Goal: Task Accomplishment & Management: Manage account settings

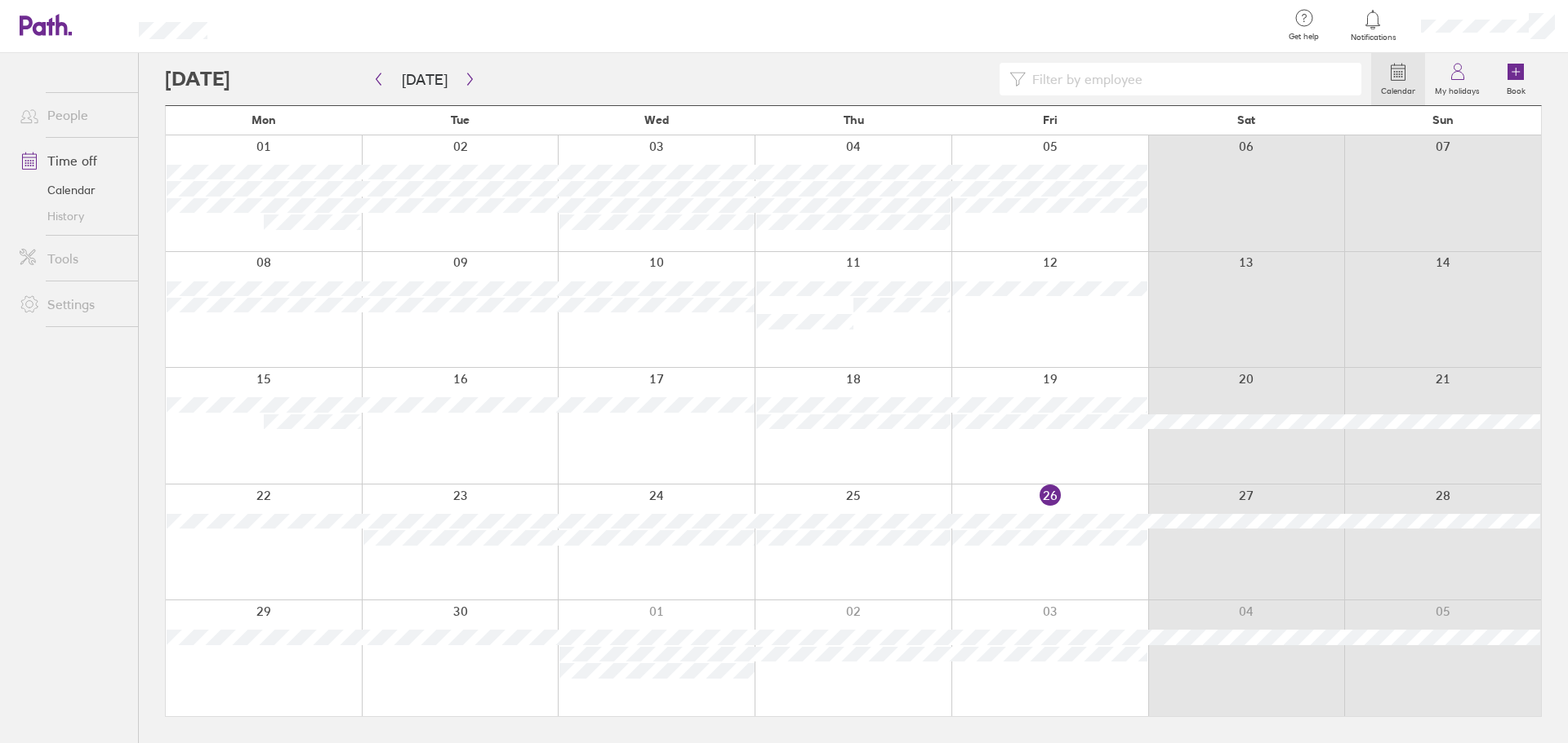
click at [966, 6] on div at bounding box center [751, 26] width 1035 height 53
click at [464, 73] on icon "button" at bounding box center [470, 78] width 12 height 13
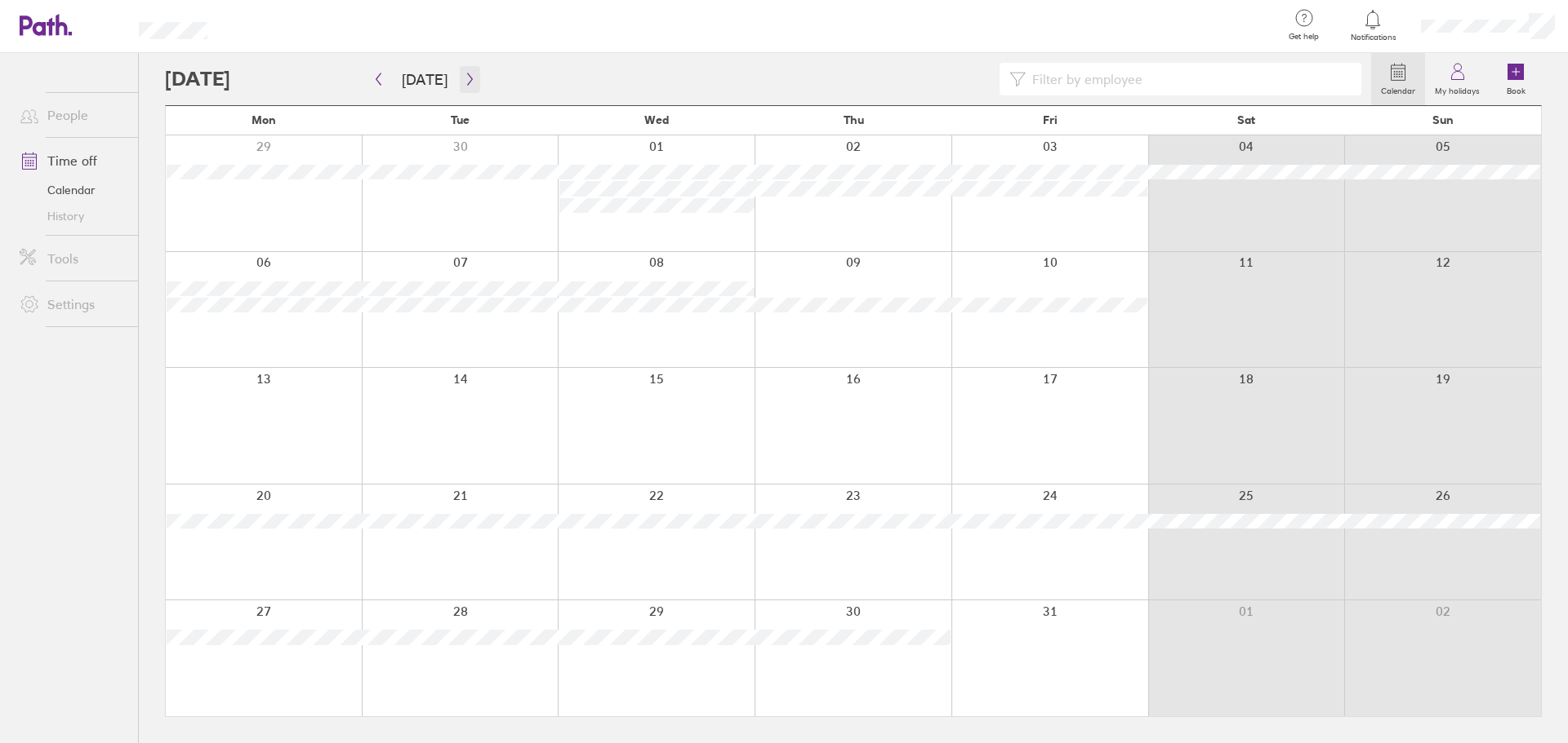
click at [464, 73] on icon "button" at bounding box center [470, 78] width 12 height 13
click at [467, 73] on icon "button" at bounding box center [470, 78] width 12 height 13
click at [434, 73] on button "[DATE]" at bounding box center [424, 79] width 71 height 27
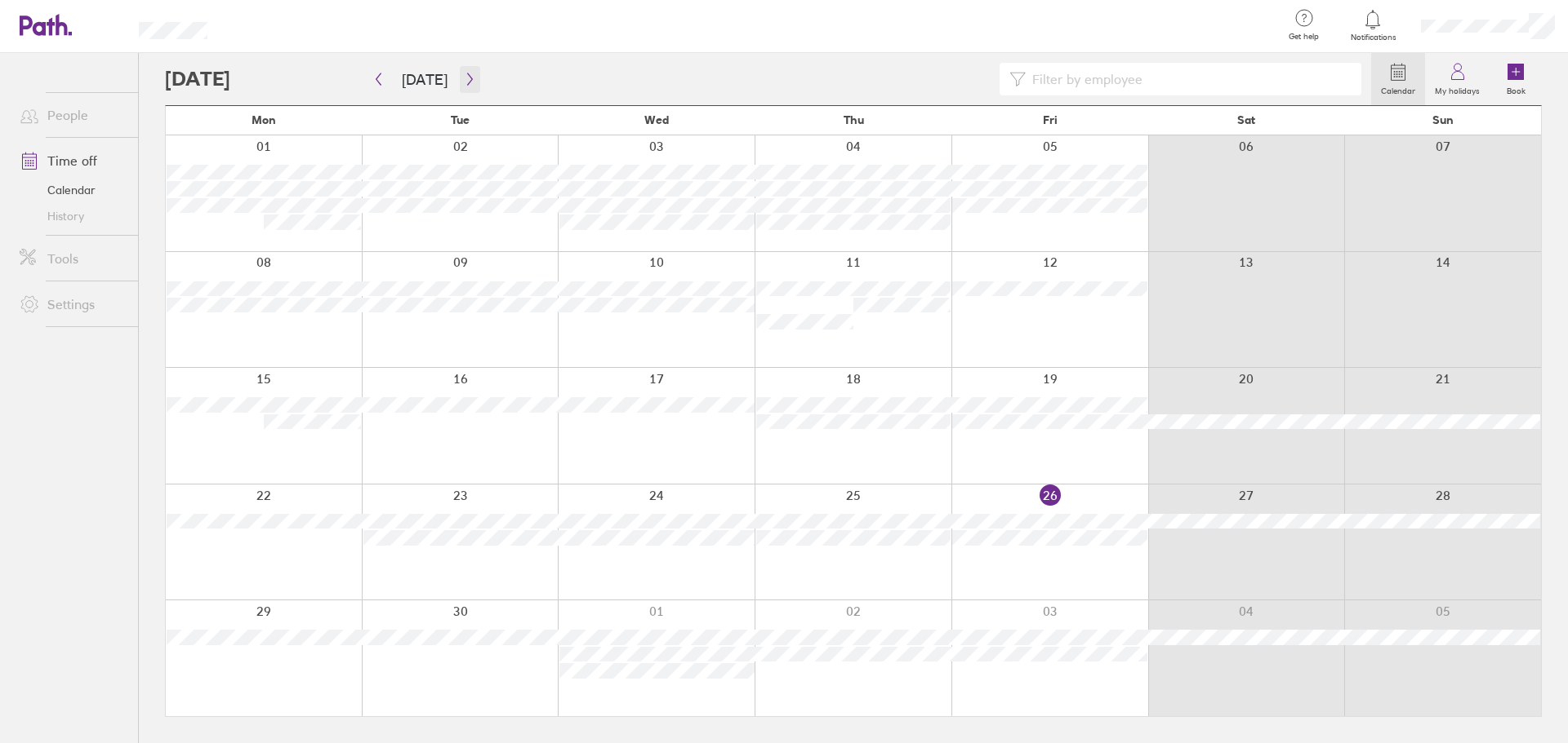
click at [473, 80] on button "button" at bounding box center [469, 79] width 20 height 27
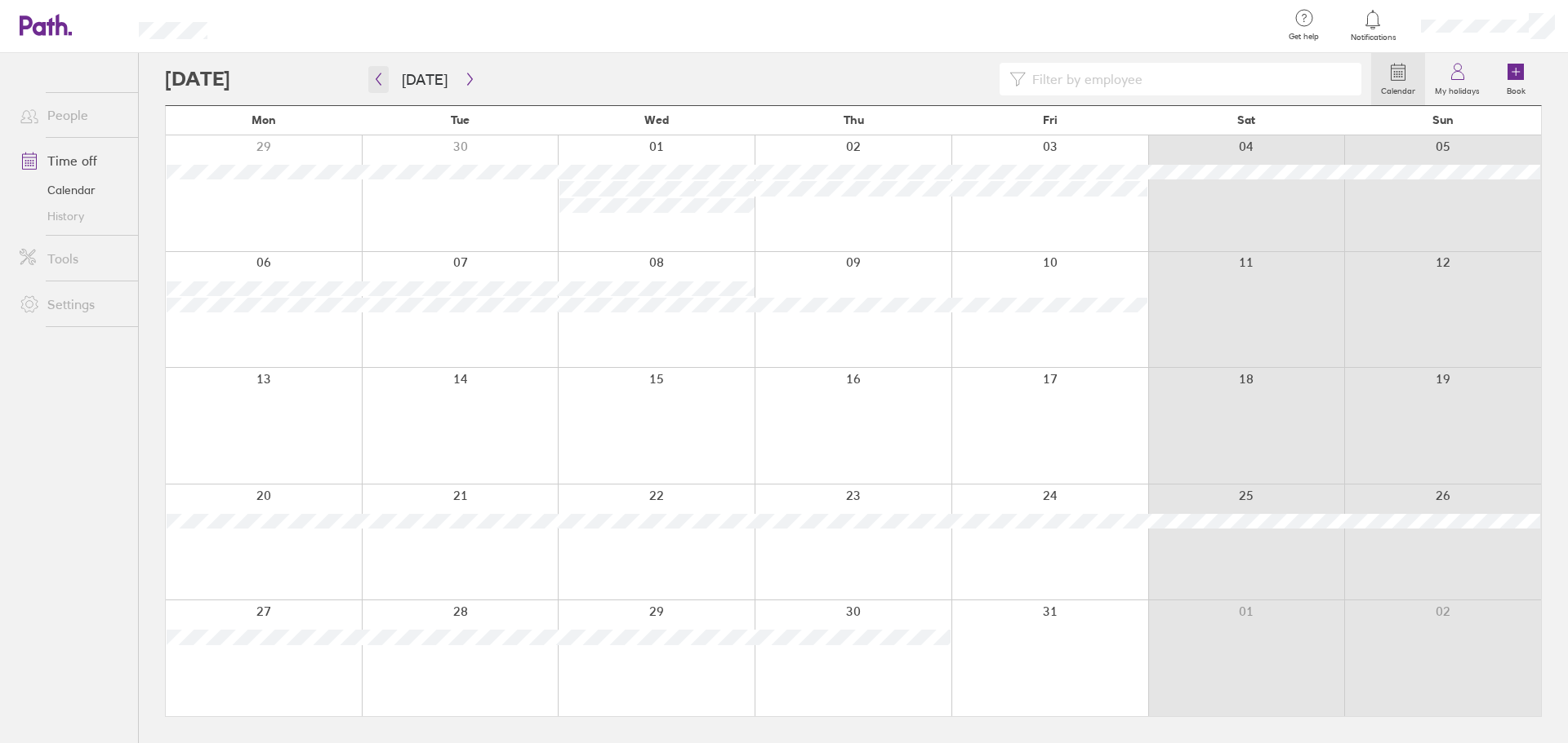
click at [375, 81] on icon "button" at bounding box center [378, 78] width 12 height 13
